Goal: Navigation & Orientation: Find specific page/section

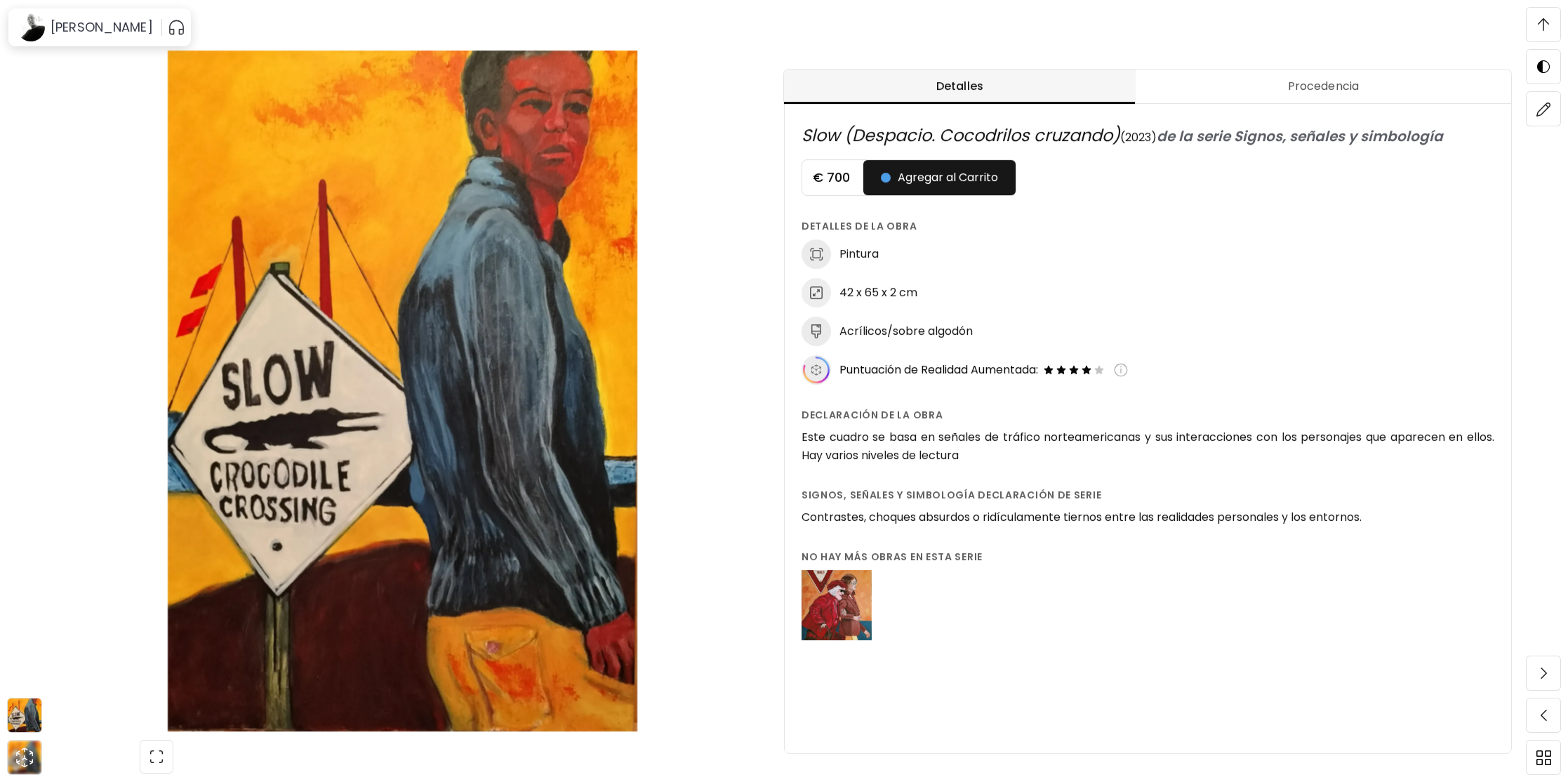
scroll to position [641, 0]
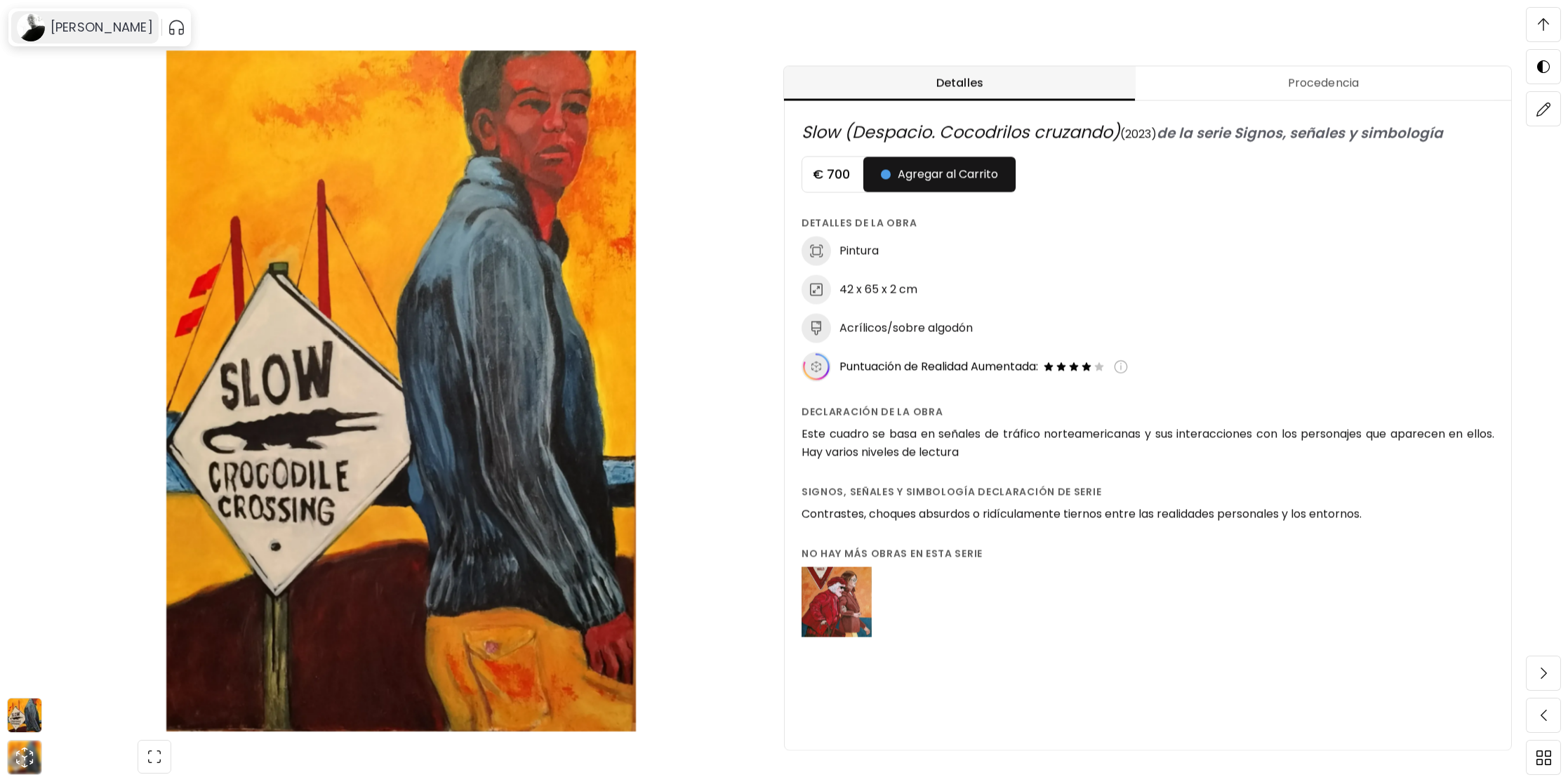
click at [77, 33] on h6 "[PERSON_NAME]" at bounding box center [101, 27] width 102 height 17
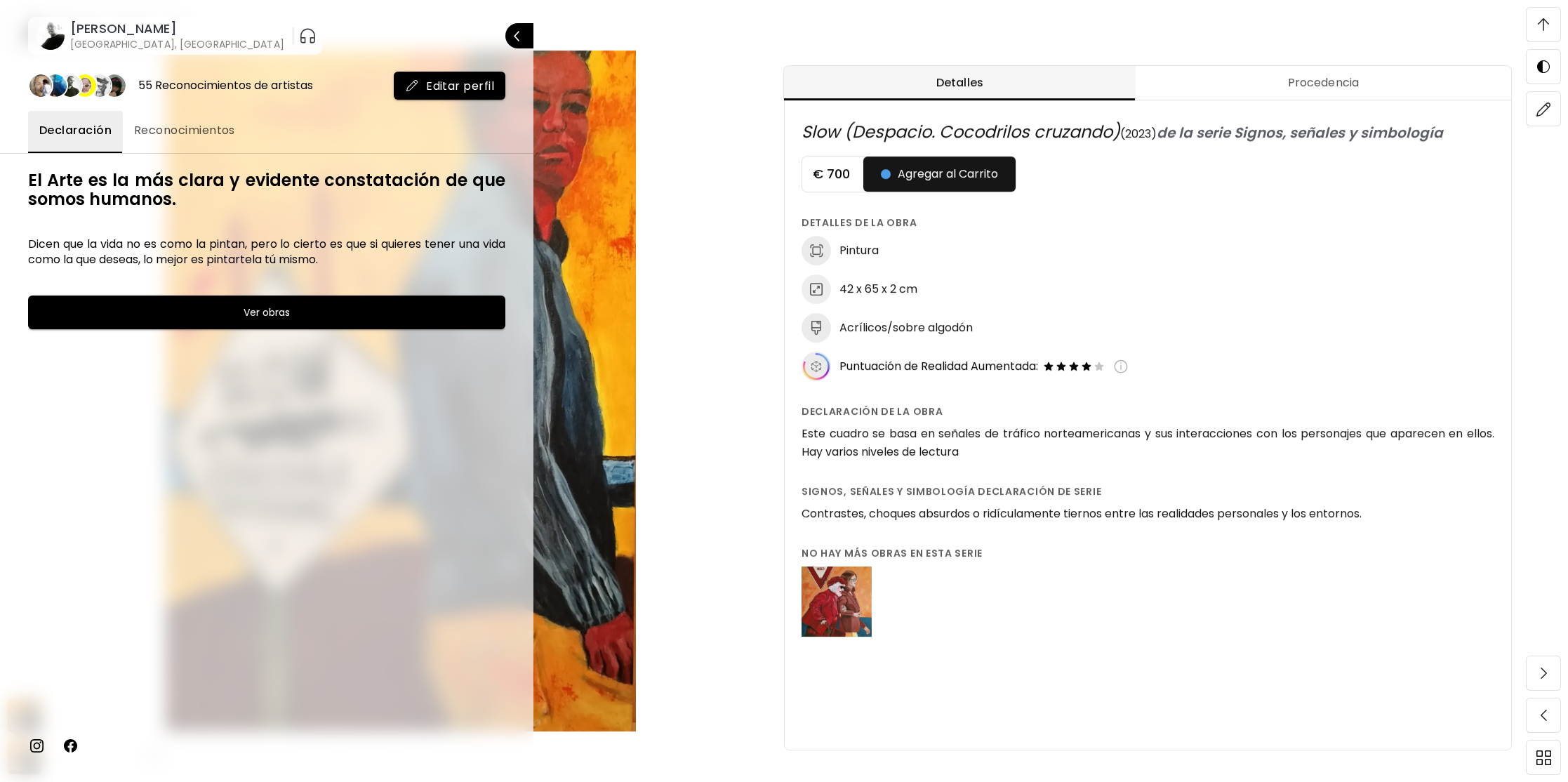
click at [194, 131] on span "Reconocimientos" at bounding box center [184, 130] width 101 height 17
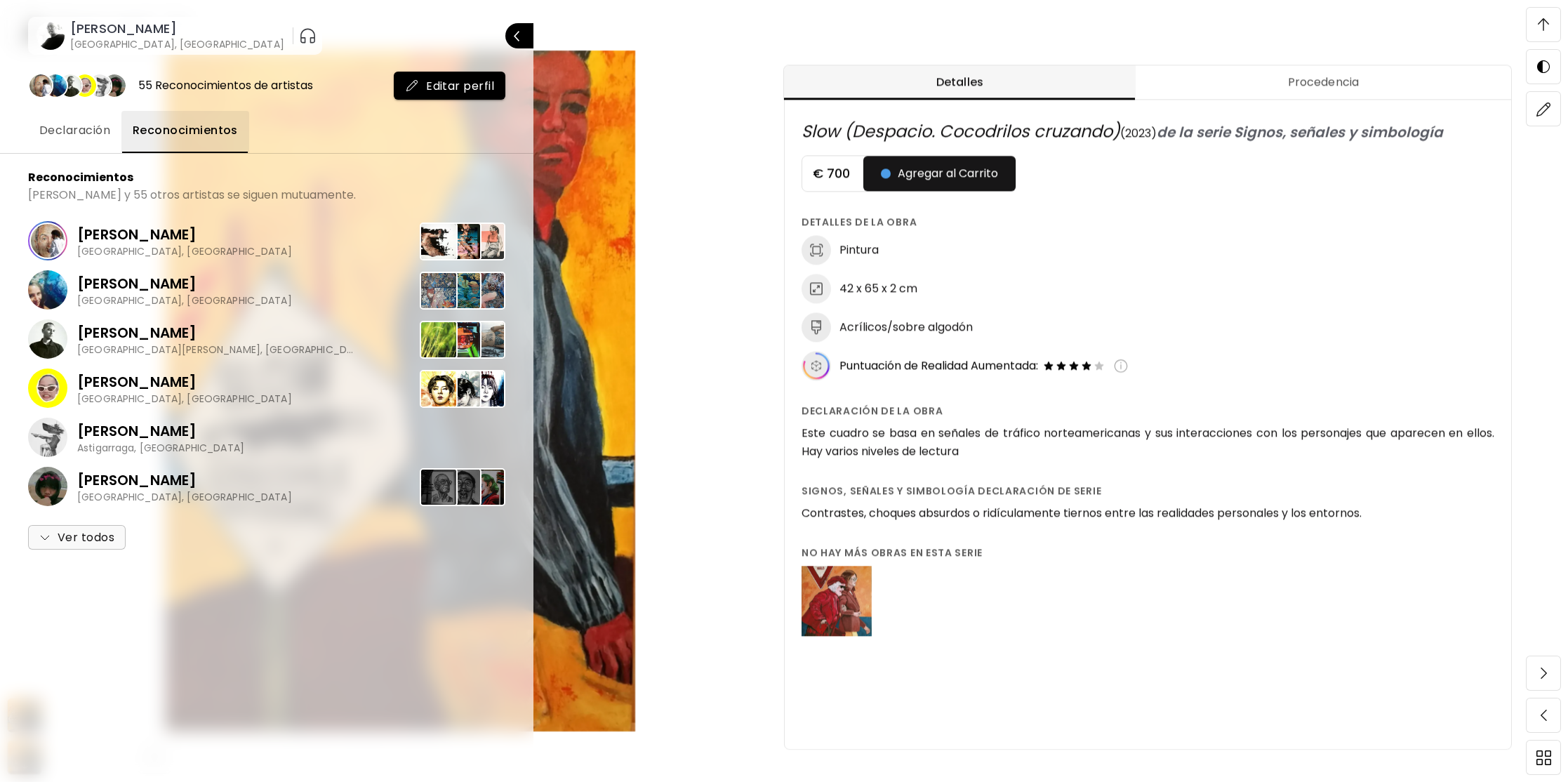
scroll to position [654, 0]
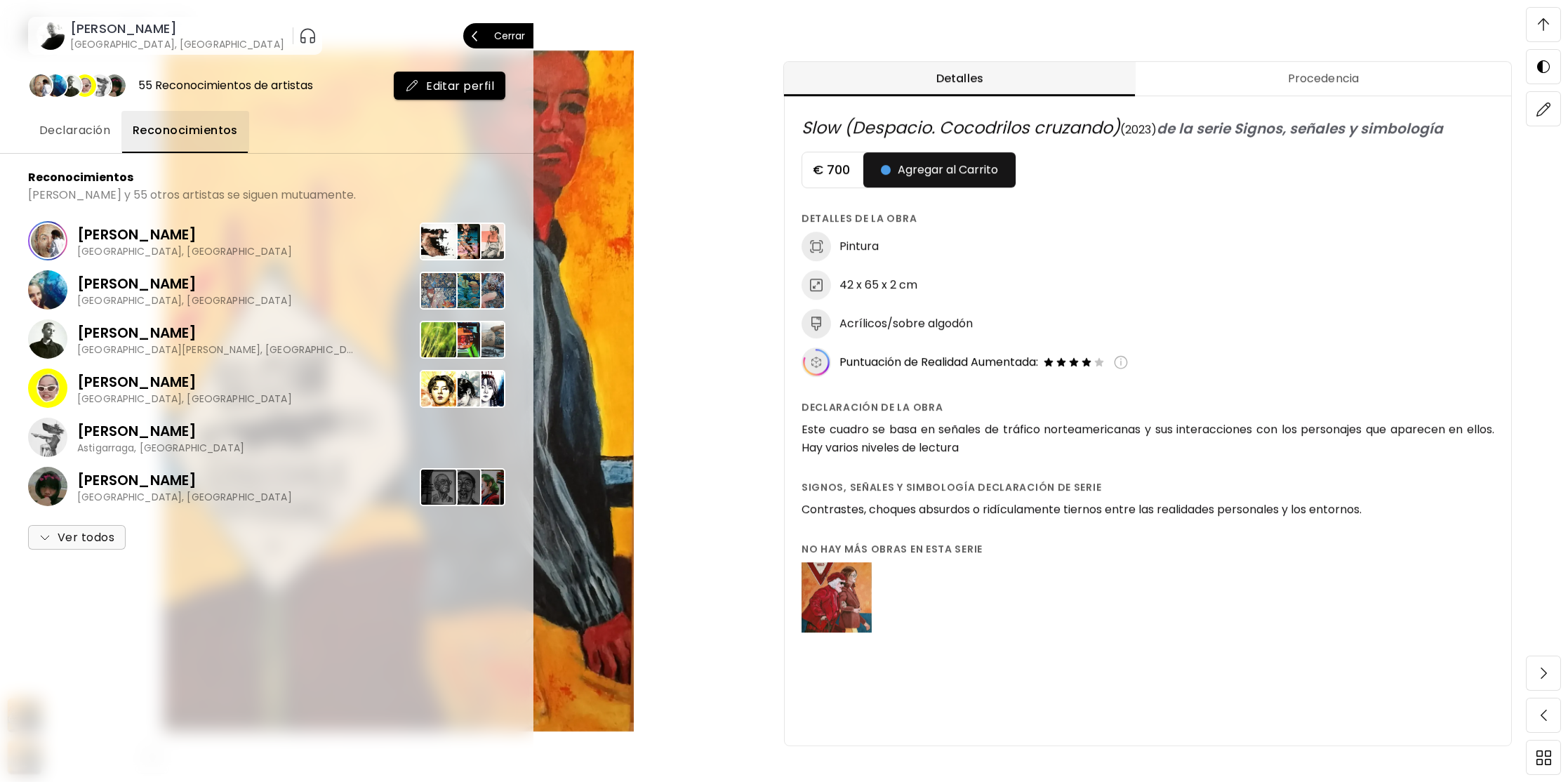
click at [514, 35] on p "Cerrar" at bounding box center [509, 35] width 31 height 10
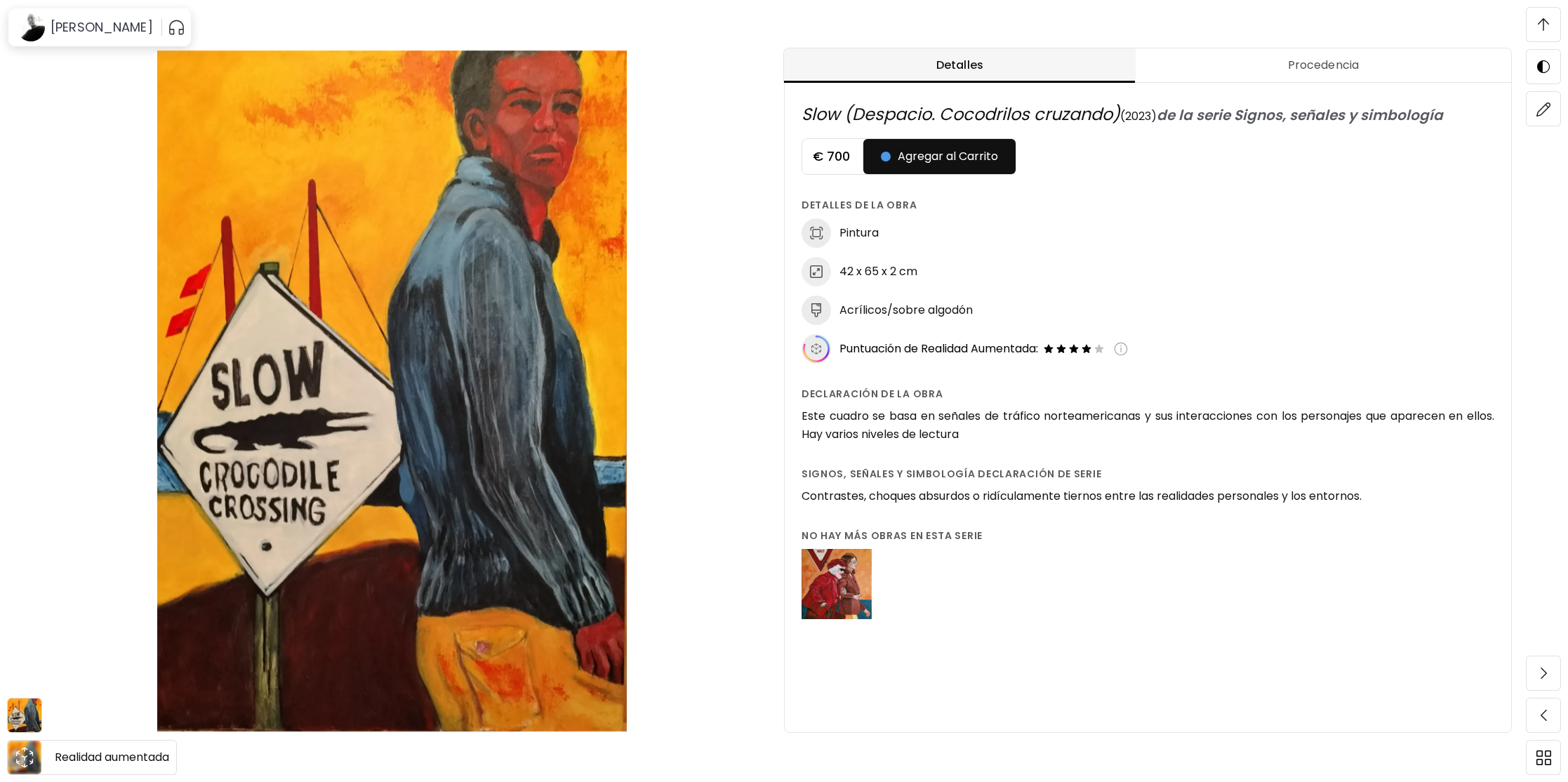
scroll to position [2420, 0]
click at [23, 754] on icon "animation" at bounding box center [25, 757] width 23 height 23
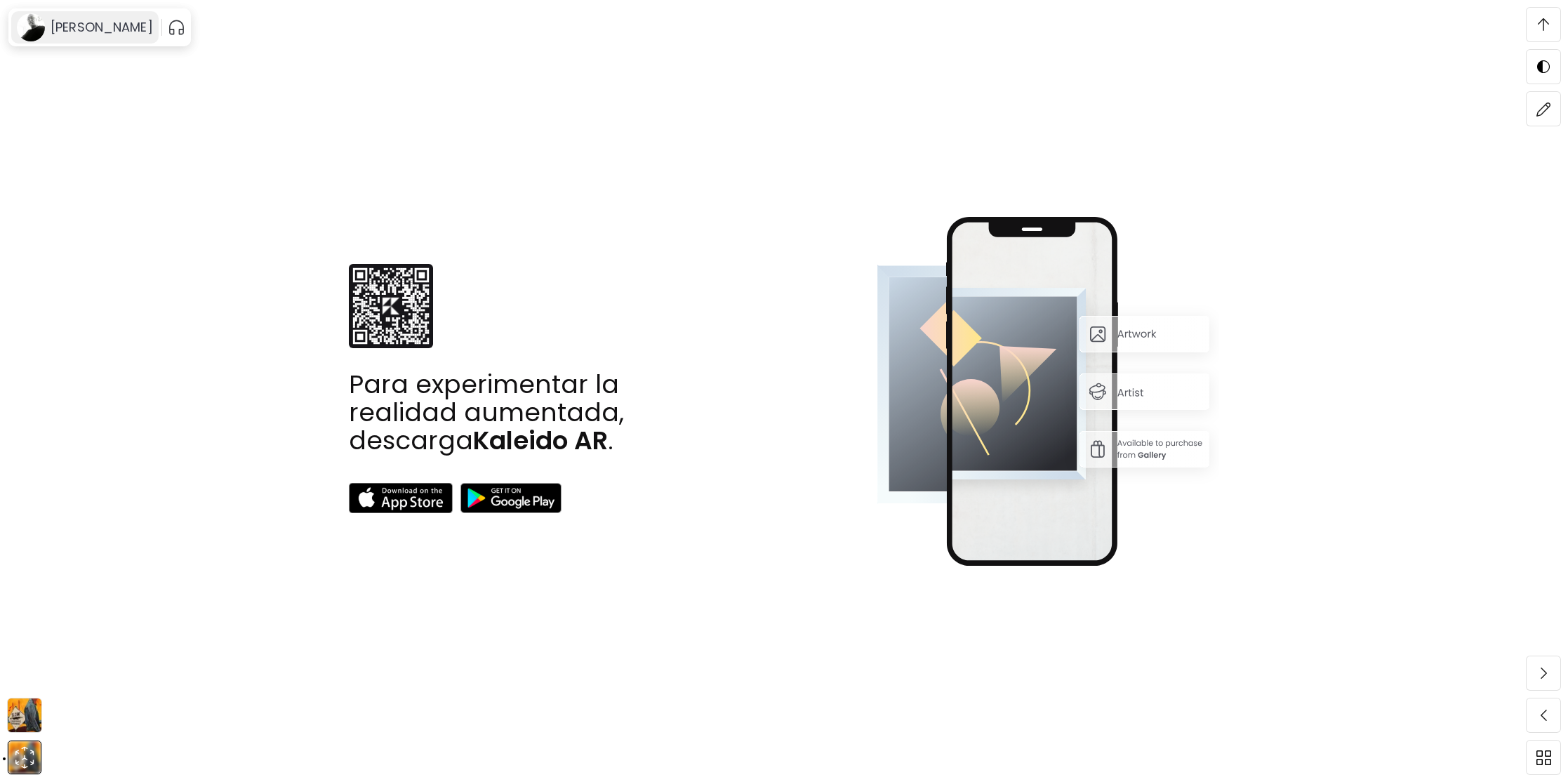
click at [32, 26] on image at bounding box center [31, 28] width 29 height 29
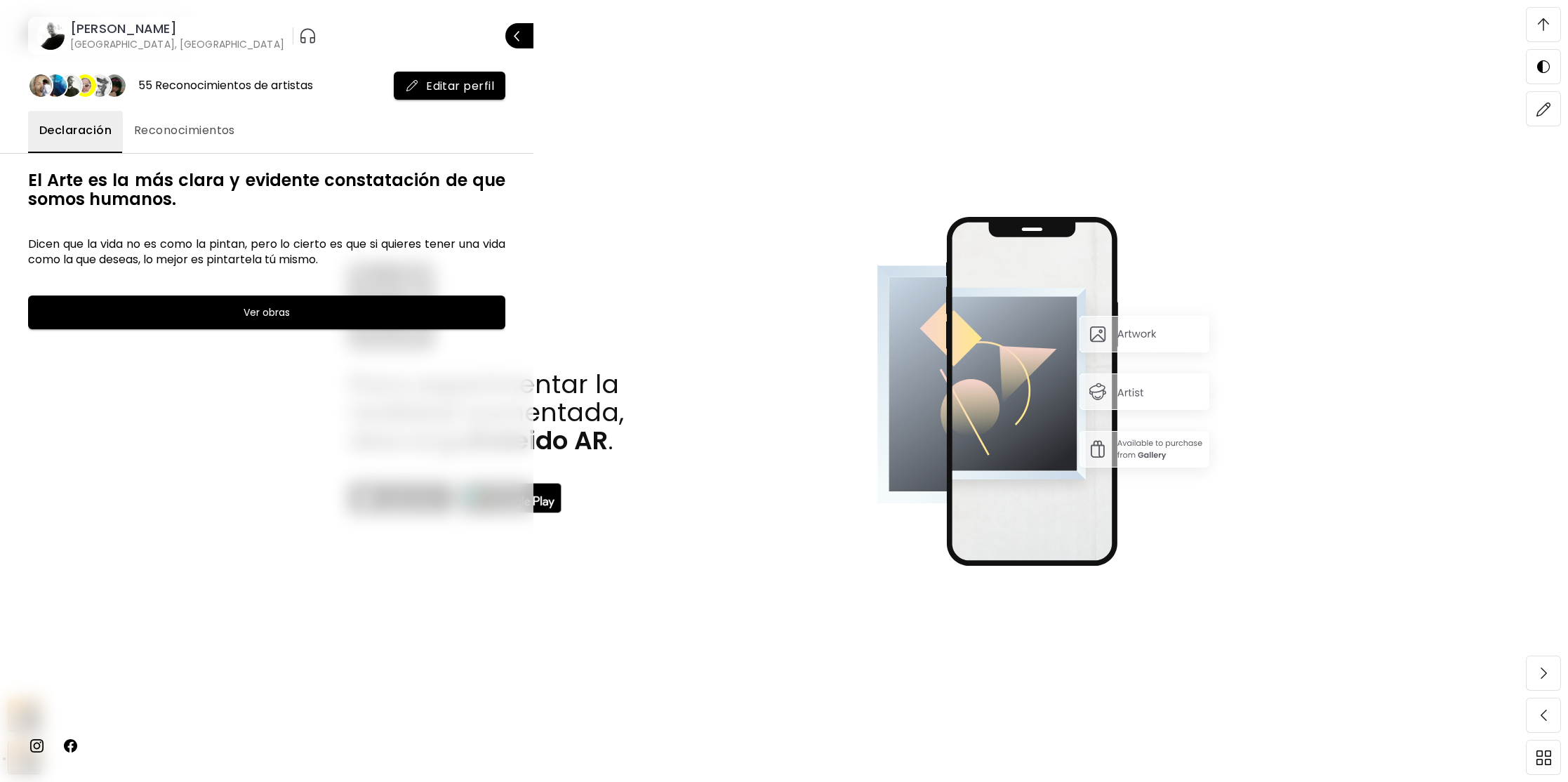
click at [110, 38] on h6 "[GEOGRAPHIC_DATA], [GEOGRAPHIC_DATA]" at bounding box center [176, 44] width 214 height 14
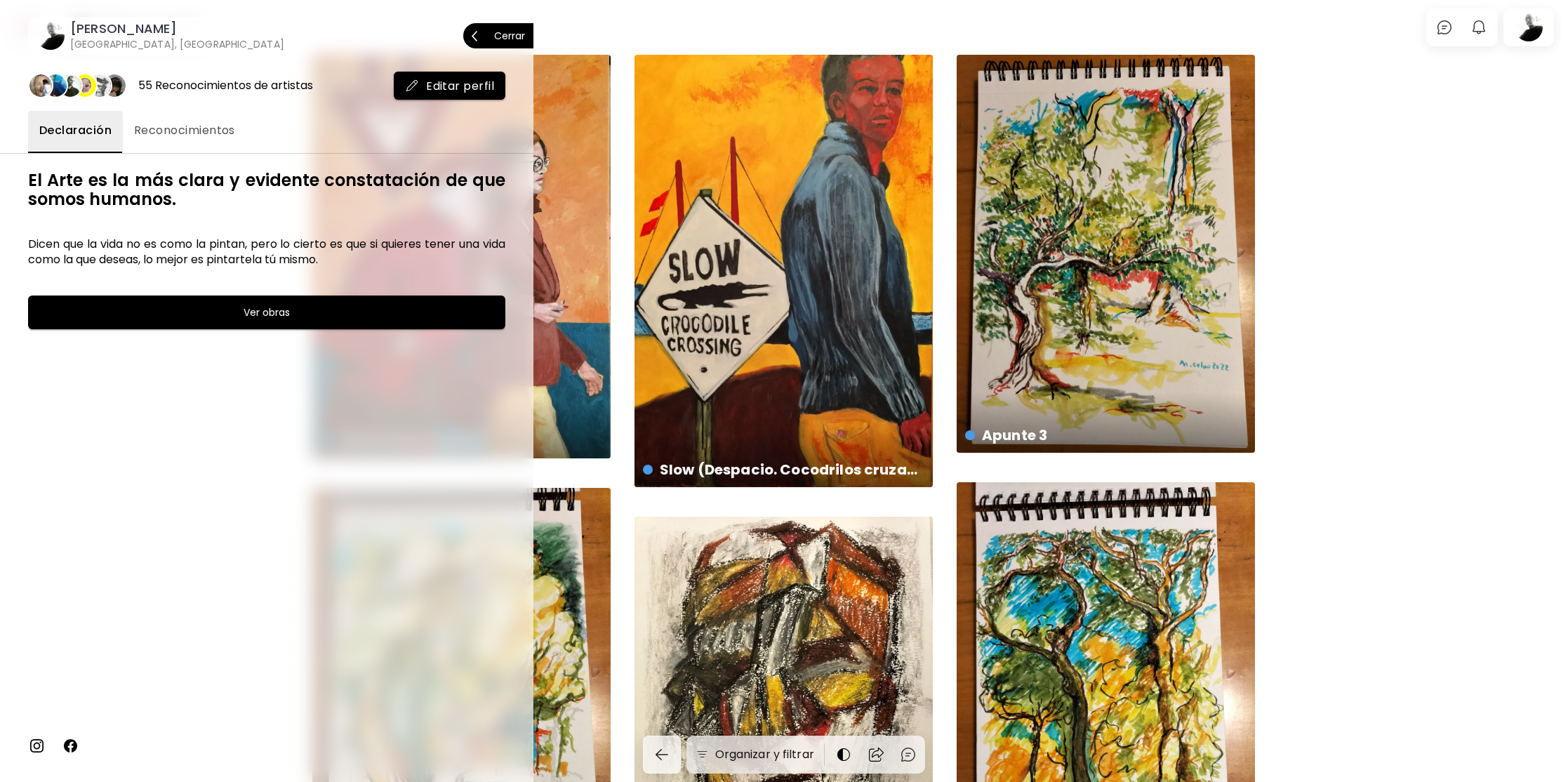
click at [518, 35] on p "Cerrar" at bounding box center [509, 35] width 31 height 10
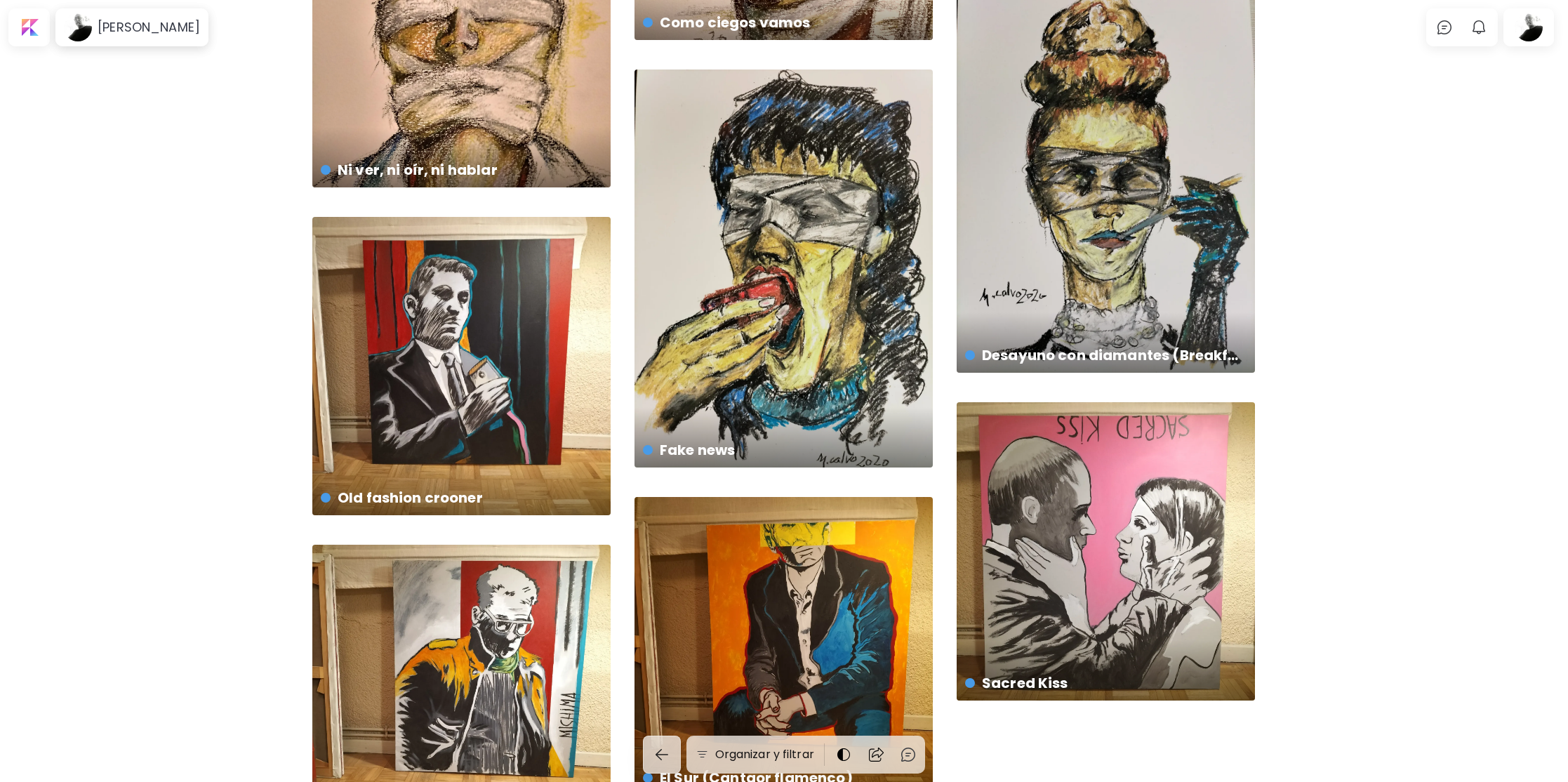
scroll to position [1948, 0]
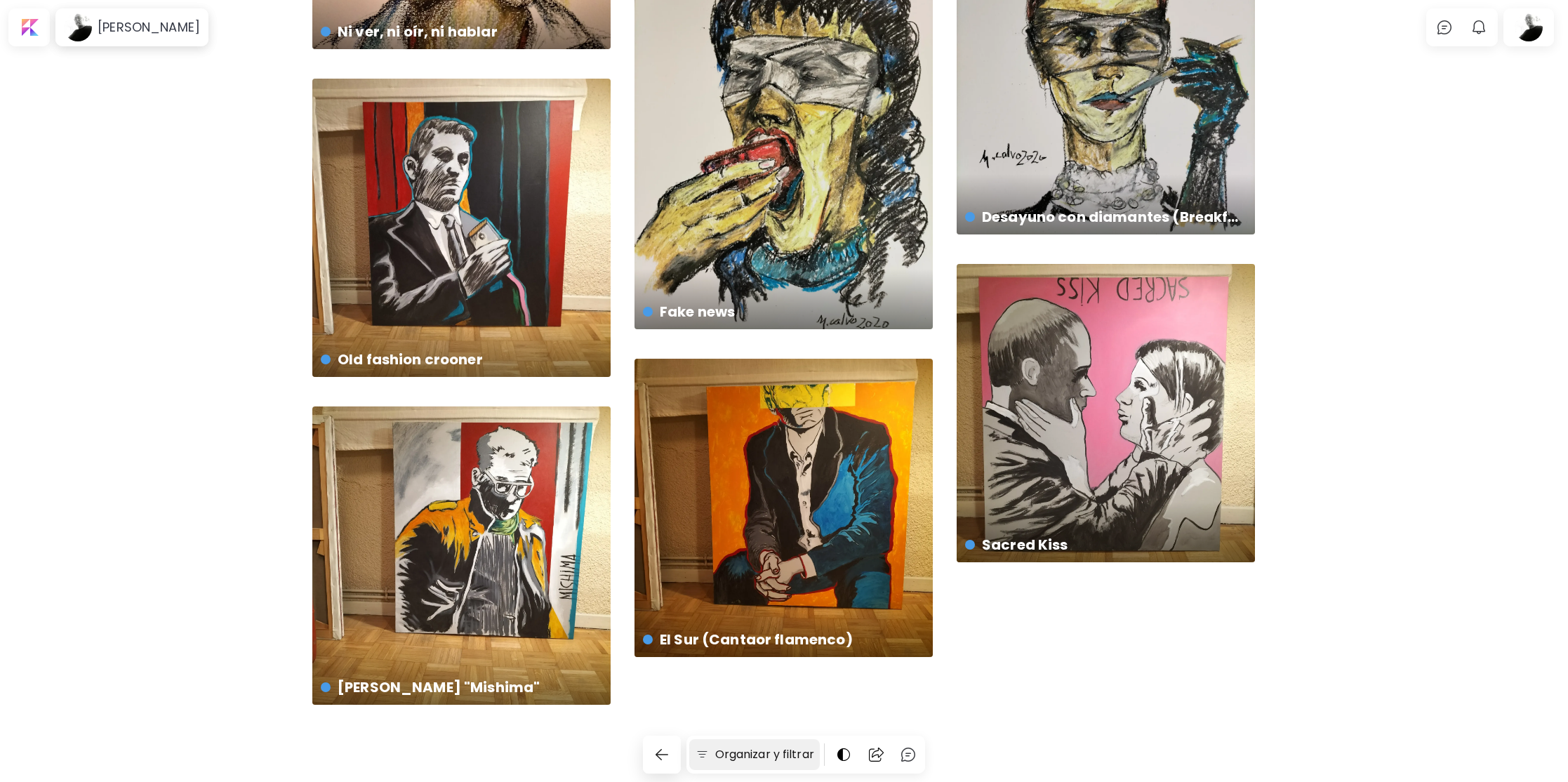
click at [784, 754] on h6 "Organizar y filtrar" at bounding box center [765, 754] width 99 height 17
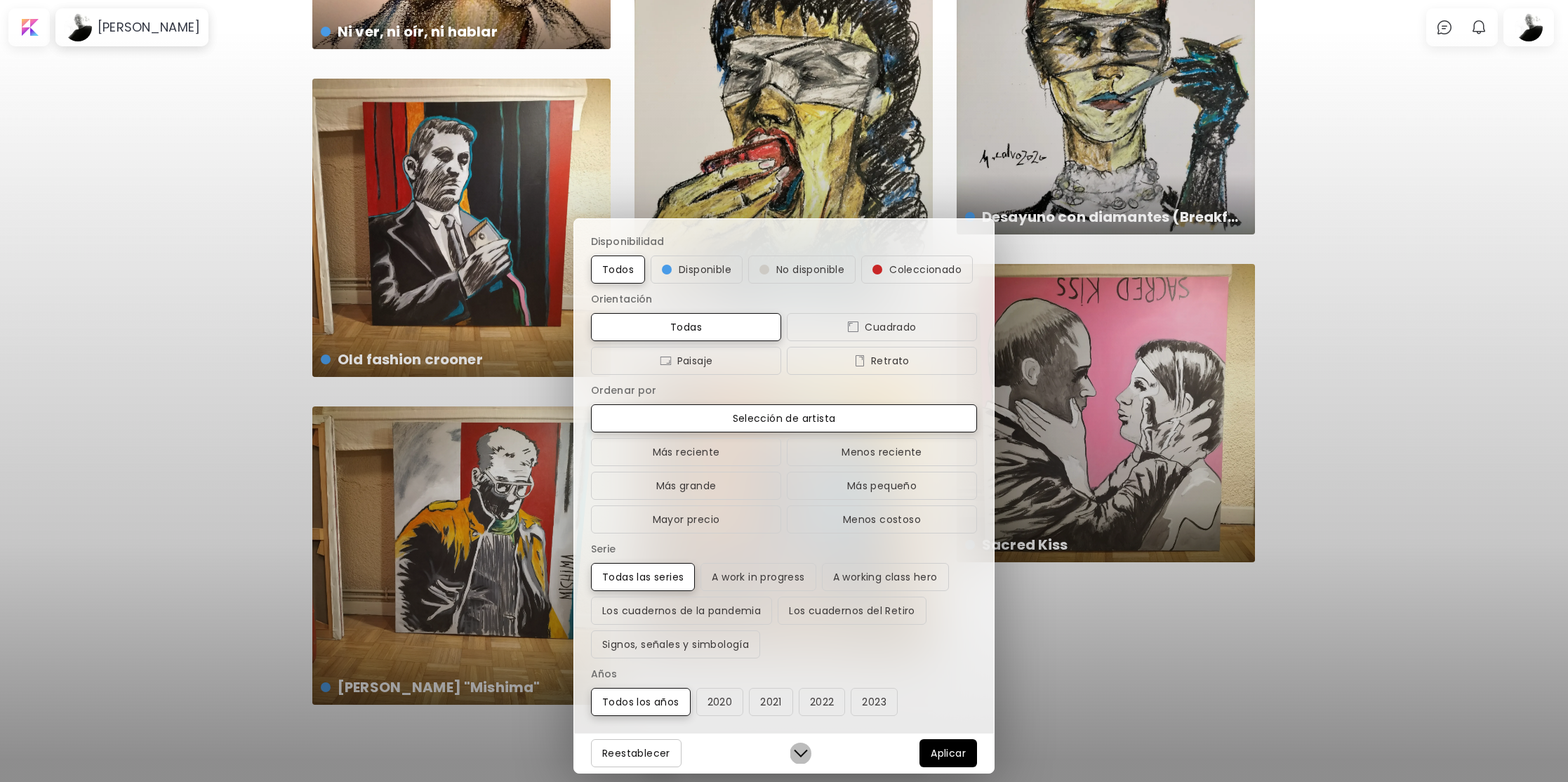
click at [801, 752] on img "button" at bounding box center [800, 753] width 14 height 14
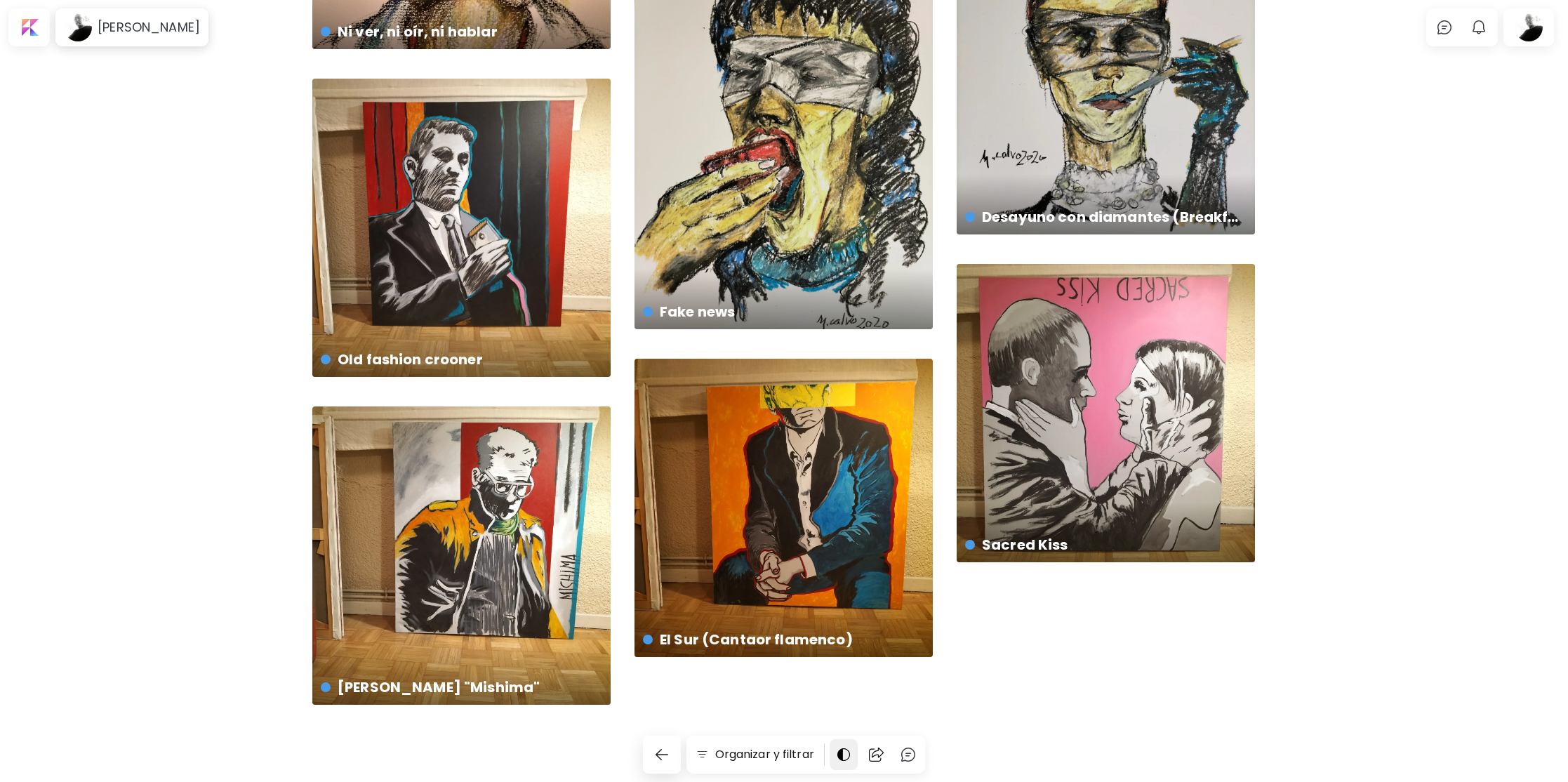
click at [842, 754] on img at bounding box center [843, 754] width 17 height 17
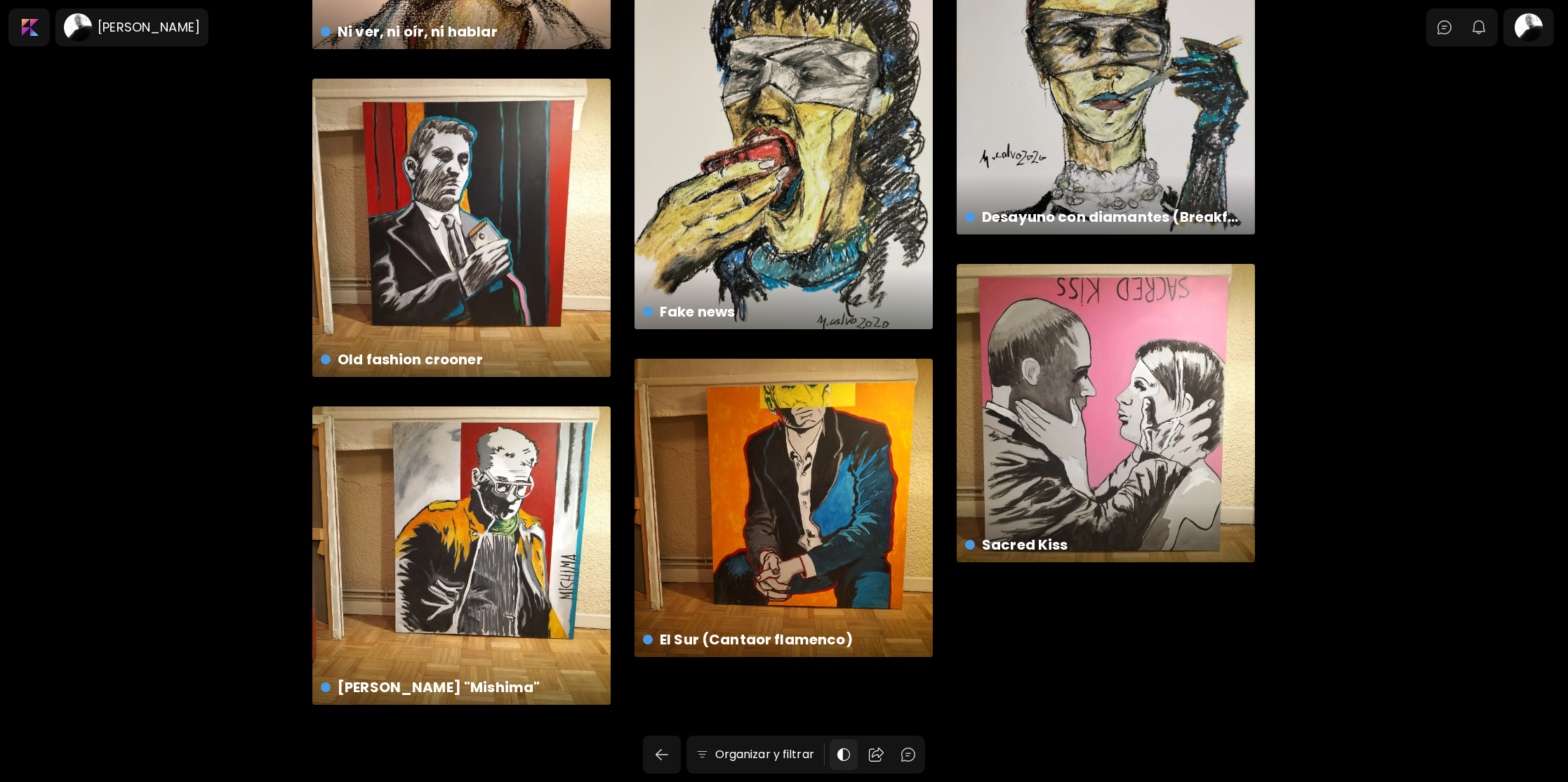
click at [842, 754] on img at bounding box center [843, 754] width 17 height 17
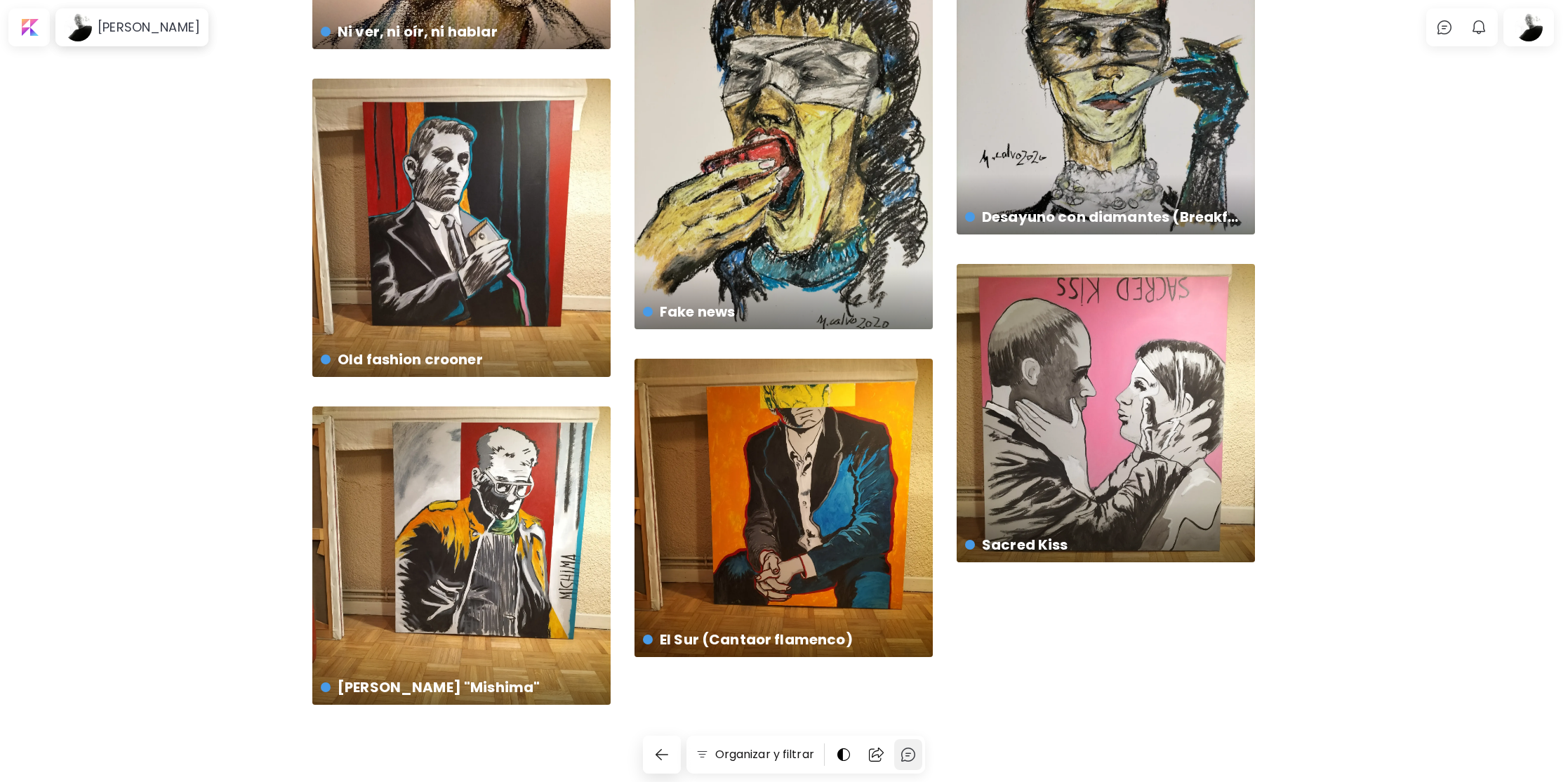
click at [907, 750] on img at bounding box center [908, 754] width 17 height 17
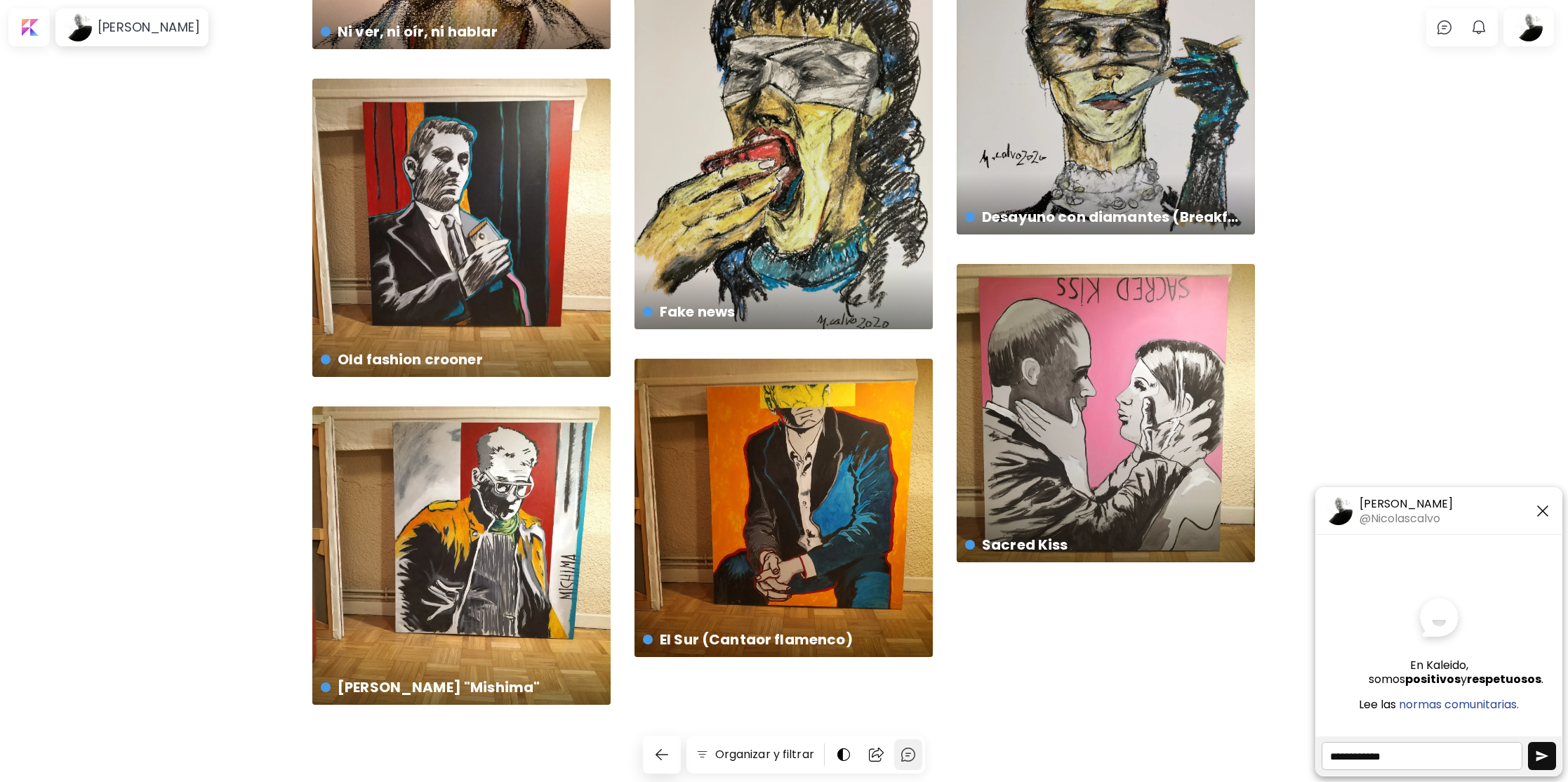
click at [907, 750] on img at bounding box center [908, 754] width 17 height 17
click at [1353, 569] on div at bounding box center [1439, 632] width 246 height 196
click at [913, 757] on img at bounding box center [908, 754] width 17 height 17
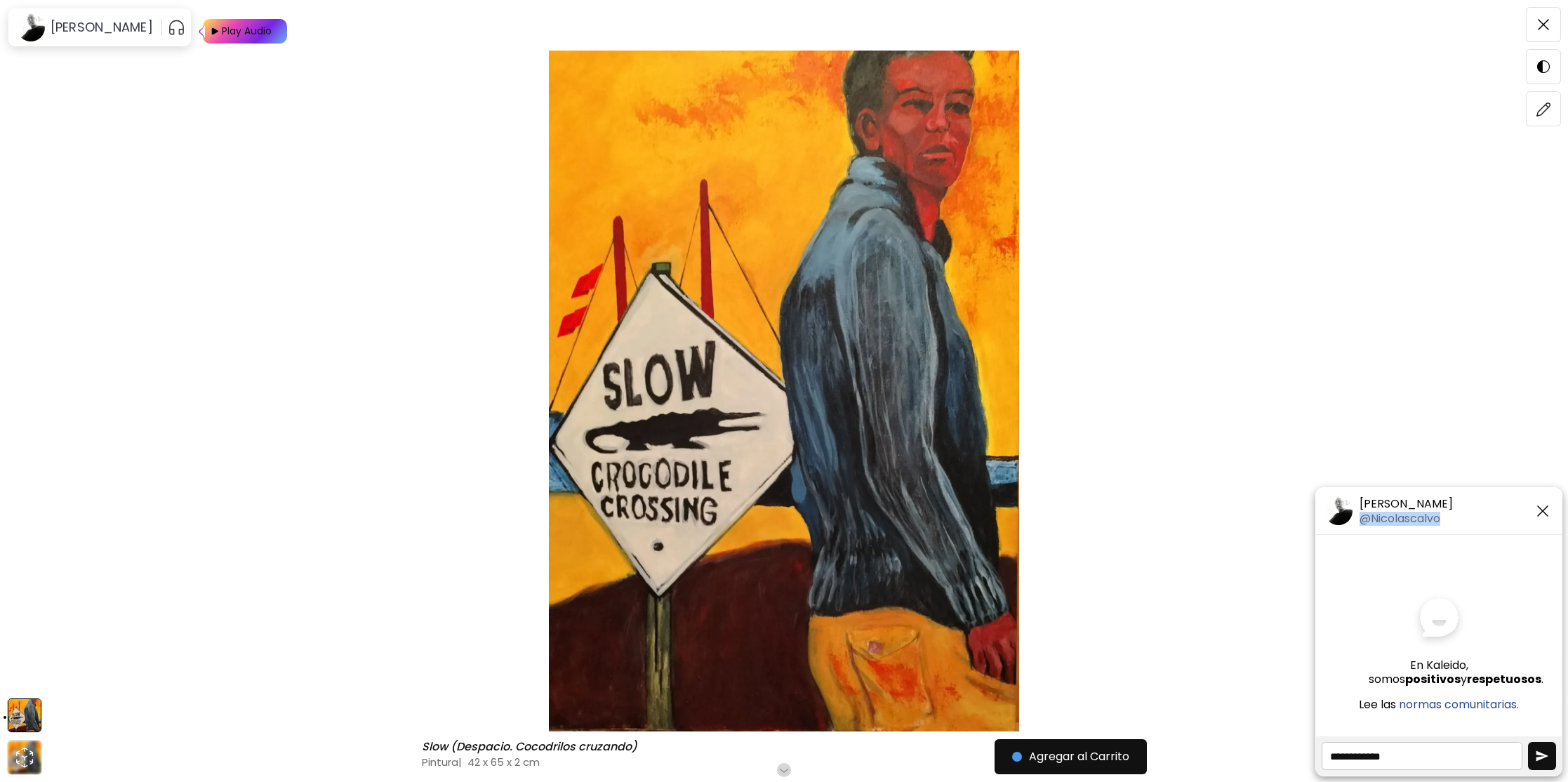
drag, startPoint x: 1527, startPoint y: 495, endPoint x: 1463, endPoint y: 501, distance: 64.3
click at [1460, 500] on div "[PERSON_NAME] @Nicolascalvo" at bounding box center [1439, 512] width 246 height 47
click at [1233, 459] on img at bounding box center [784, 391] width 1450 height 682
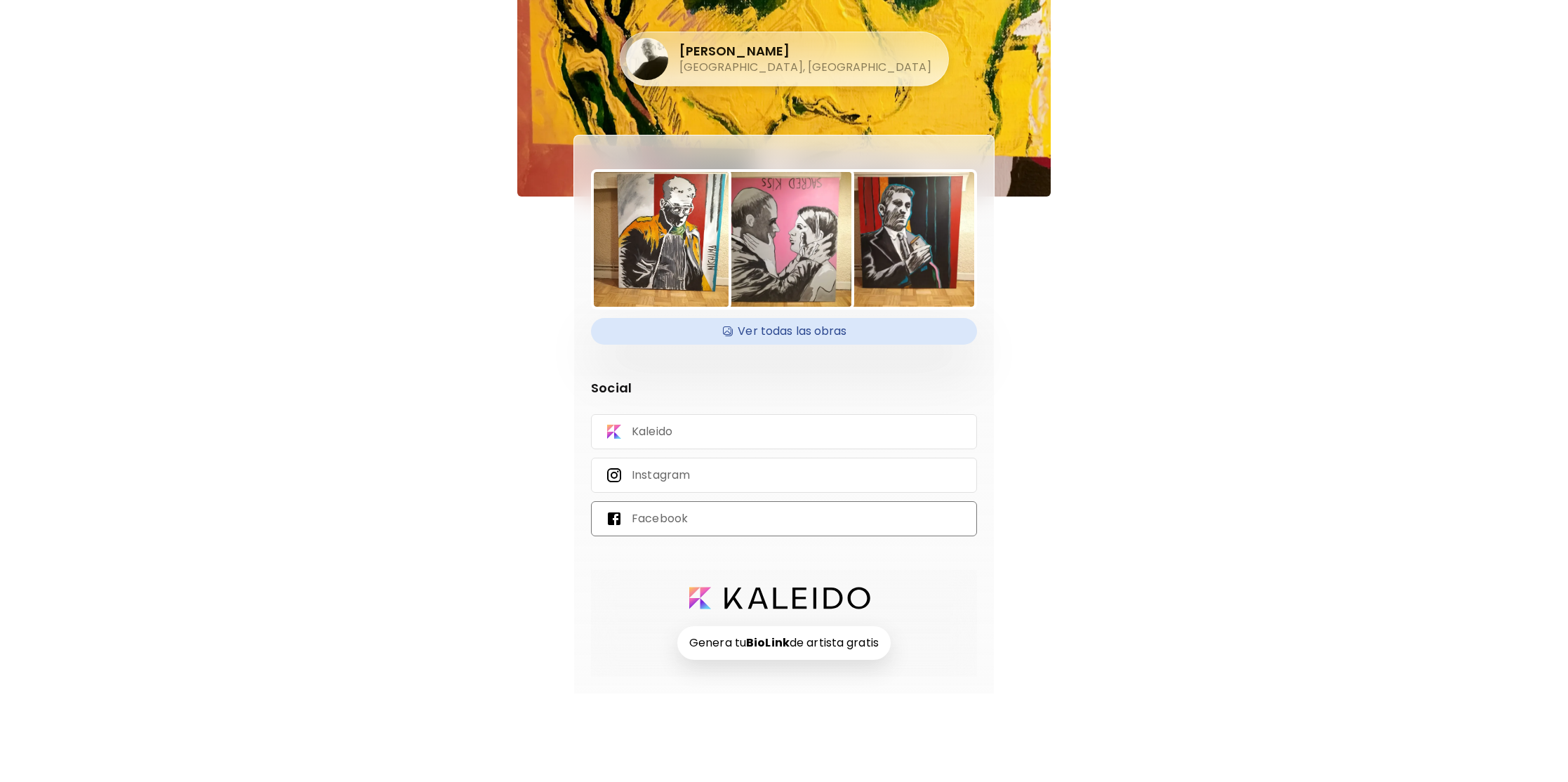
click at [673, 517] on p "Facebook" at bounding box center [659, 519] width 56 height 16
